Goal: Task Accomplishment & Management: Complete application form

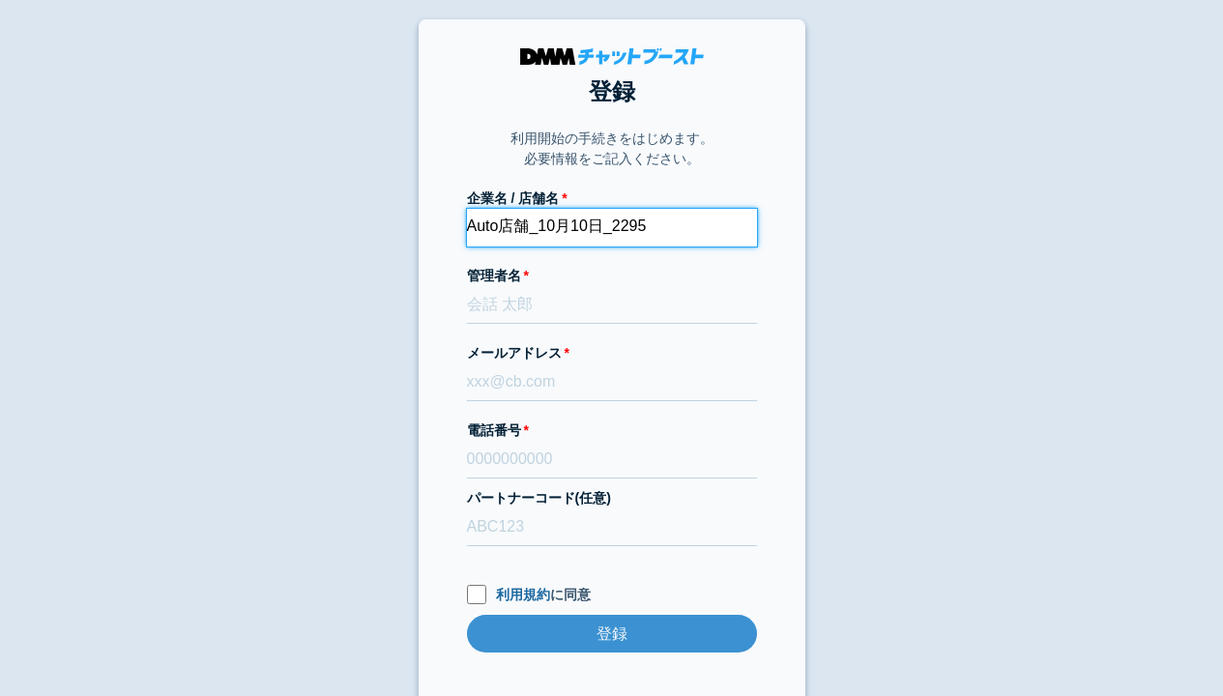
type input "Auto店舗_10月10日_2295"
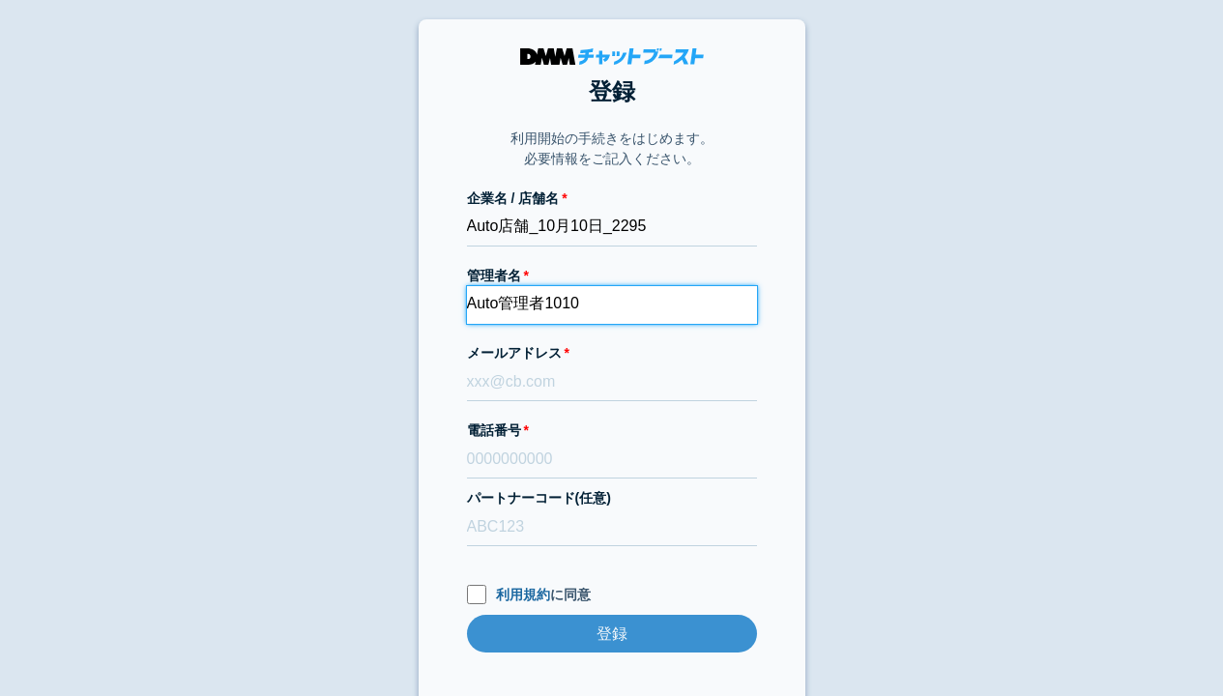
type input "Auto管理者1010"
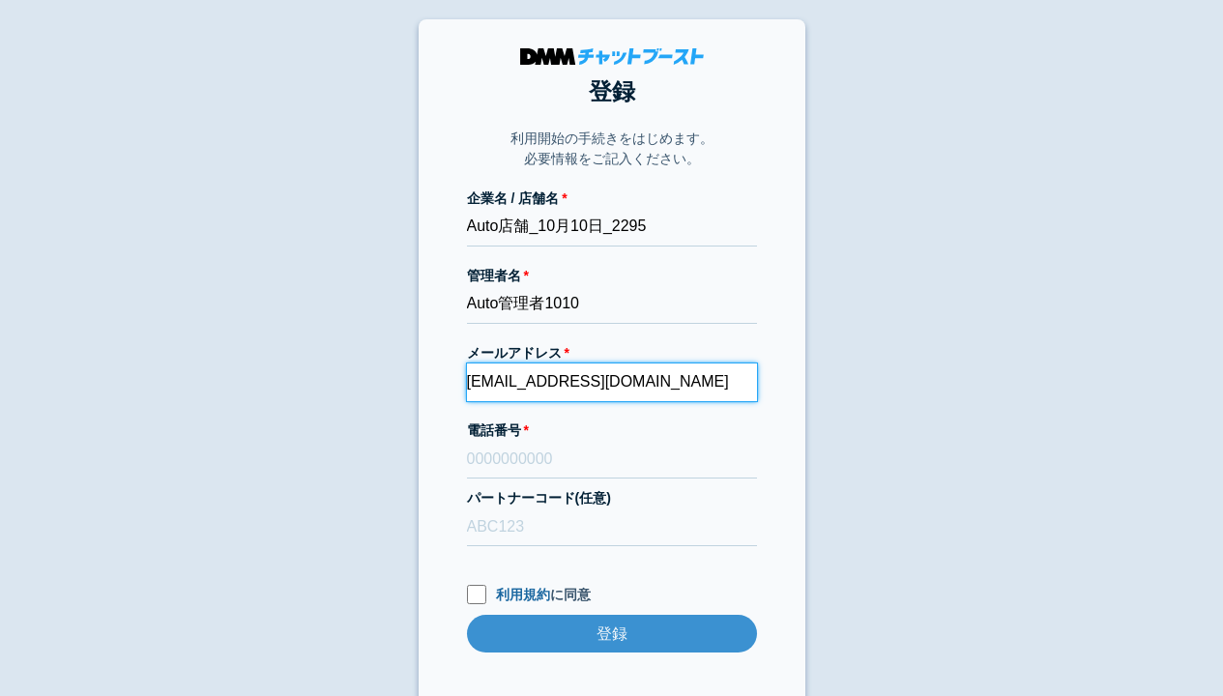
type input "[EMAIL_ADDRESS][DOMAIN_NAME]"
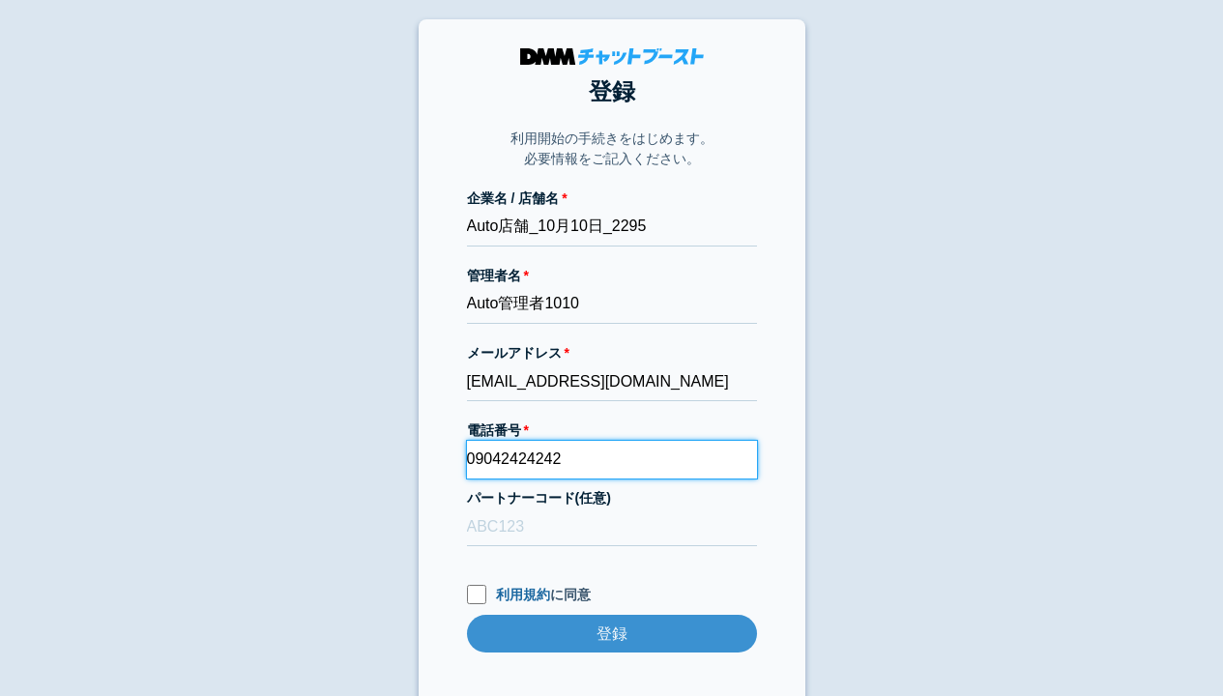
type input "09042424242"
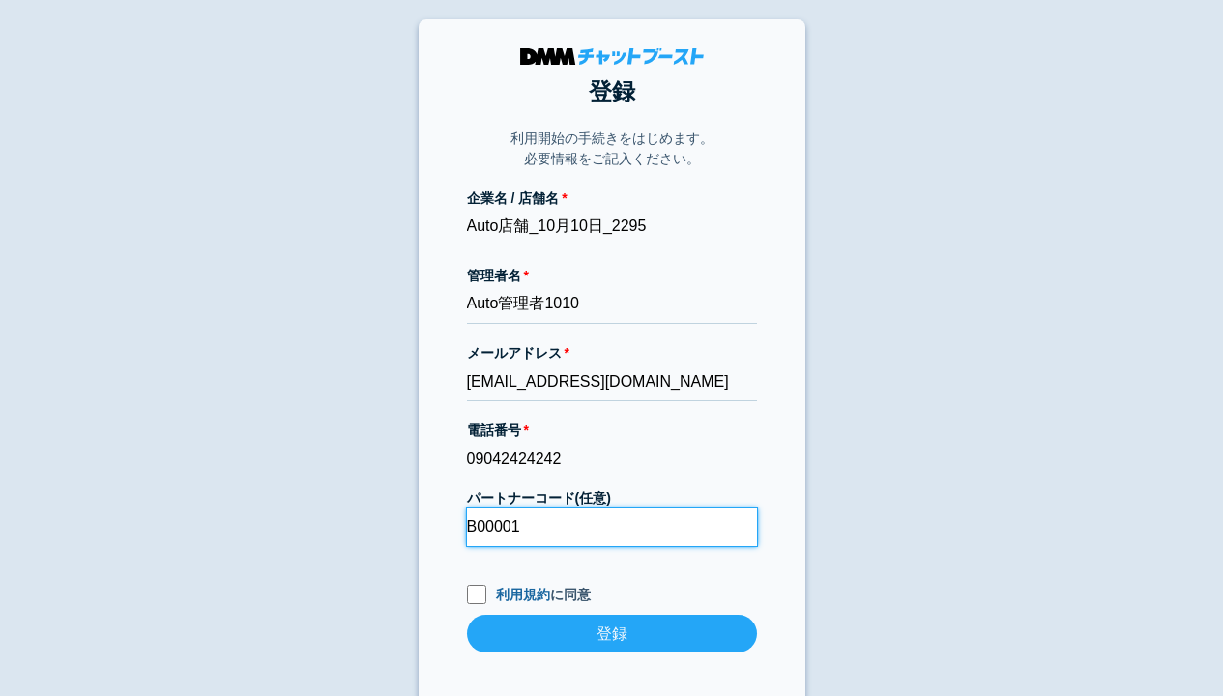
type input "B00001"
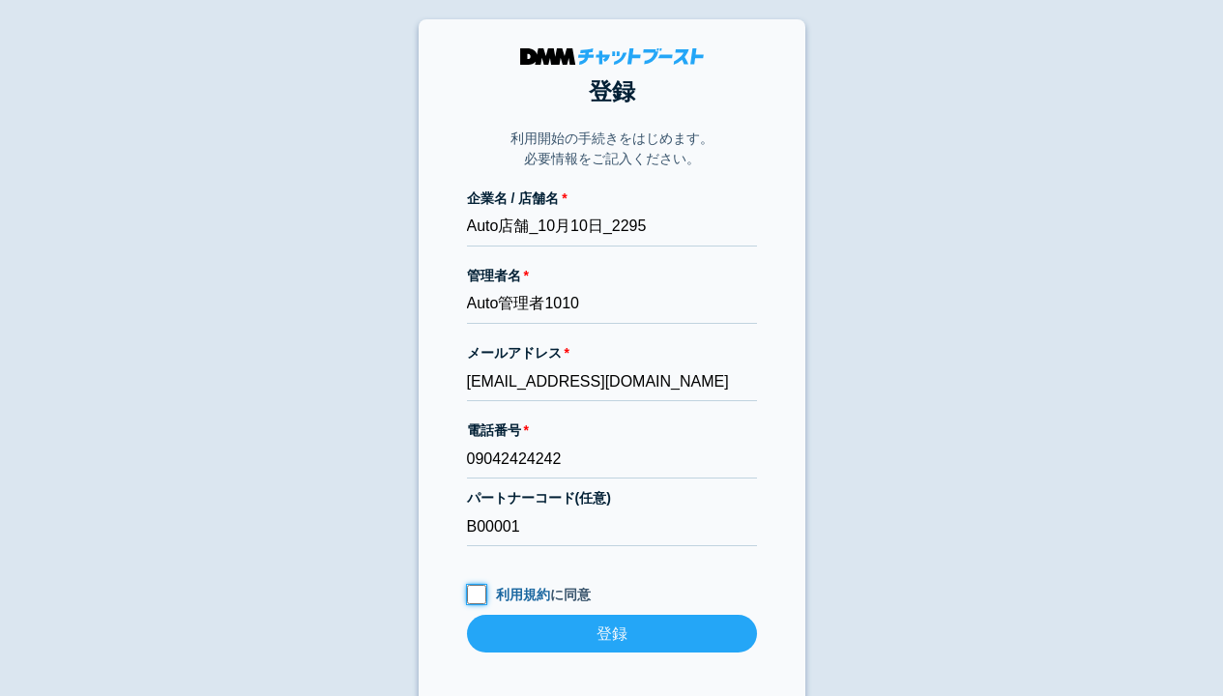
click at [476, 596] on input "利用規約 に同意" at bounding box center [476, 594] width 19 height 19
checkbox input "true"
click at [611, 635] on input "登録" at bounding box center [612, 634] width 290 height 38
